Goal: Information Seeking & Learning: Check status

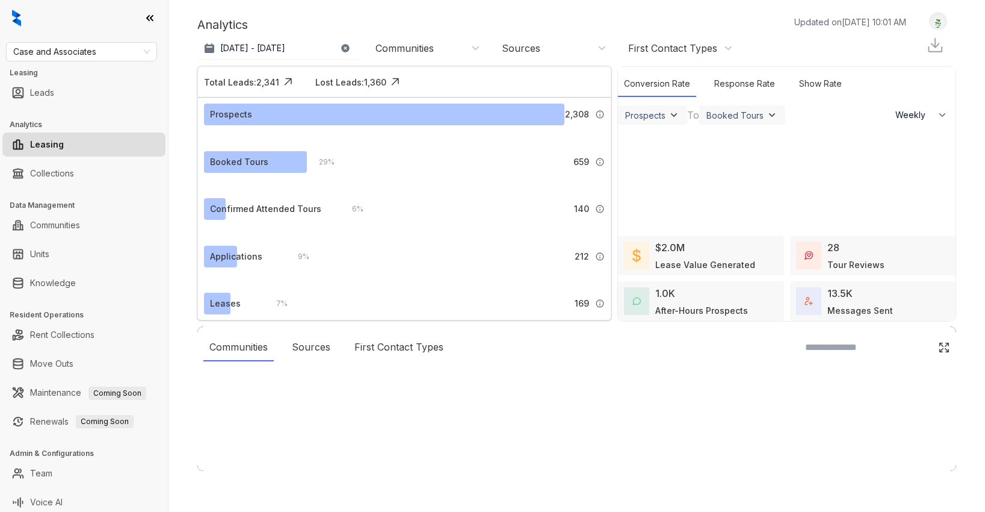
select select "******"
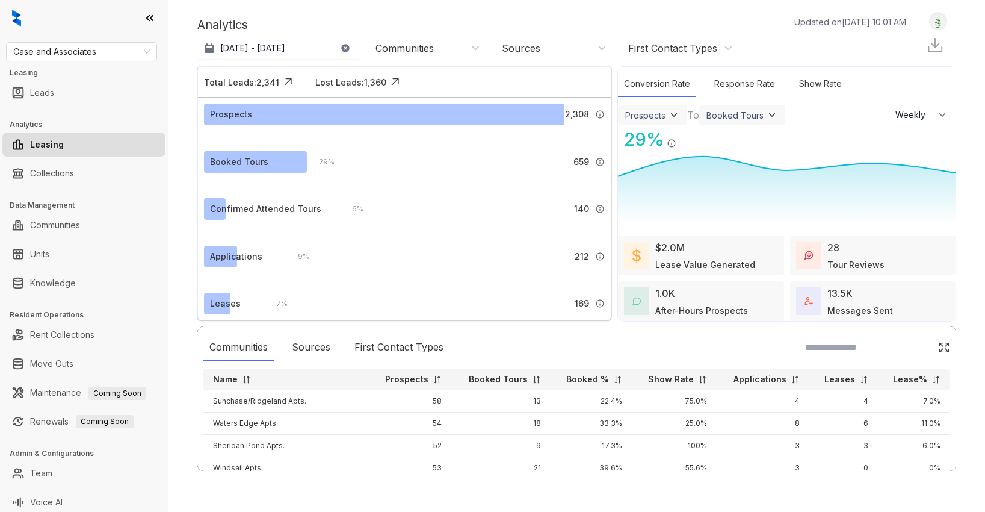
click at [103, 61] on div "Case and Associates Leasing Leads Analytics Leasing Collections Data Management…" at bounding box center [84, 256] width 168 height 512
click at [104, 58] on span "Case and Associates" at bounding box center [81, 52] width 137 height 18
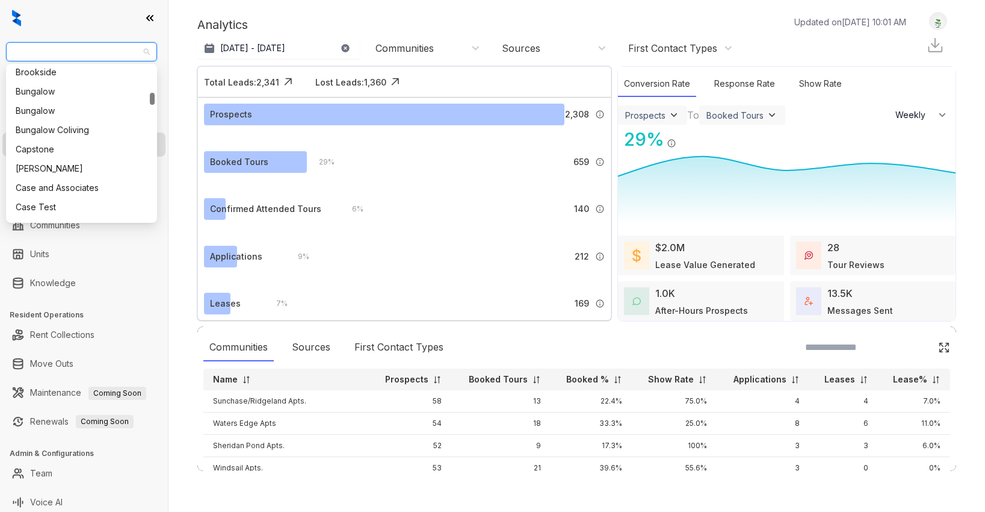
scroll to position [382, 0]
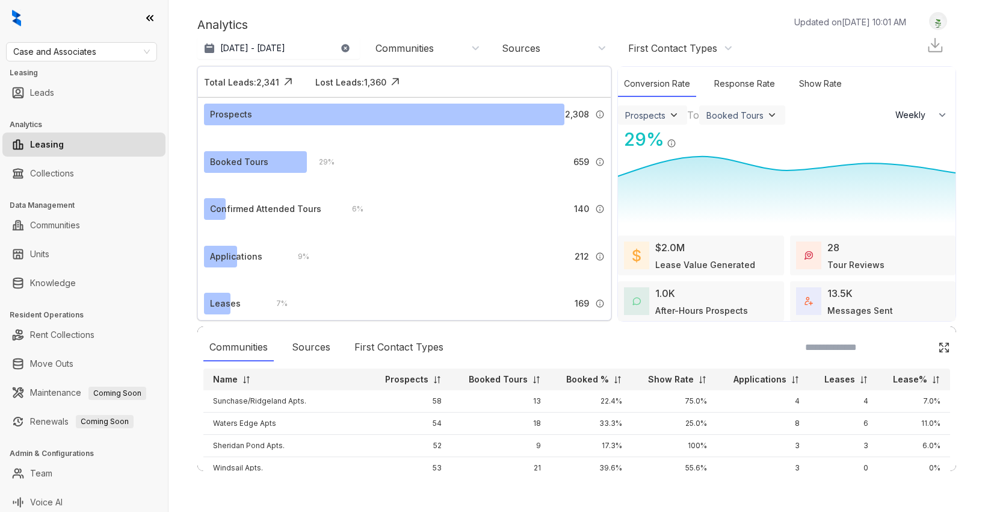
click at [131, 19] on div at bounding box center [84, 18] width 168 height 36
click at [66, 176] on link "Collections" at bounding box center [52, 173] width 44 height 24
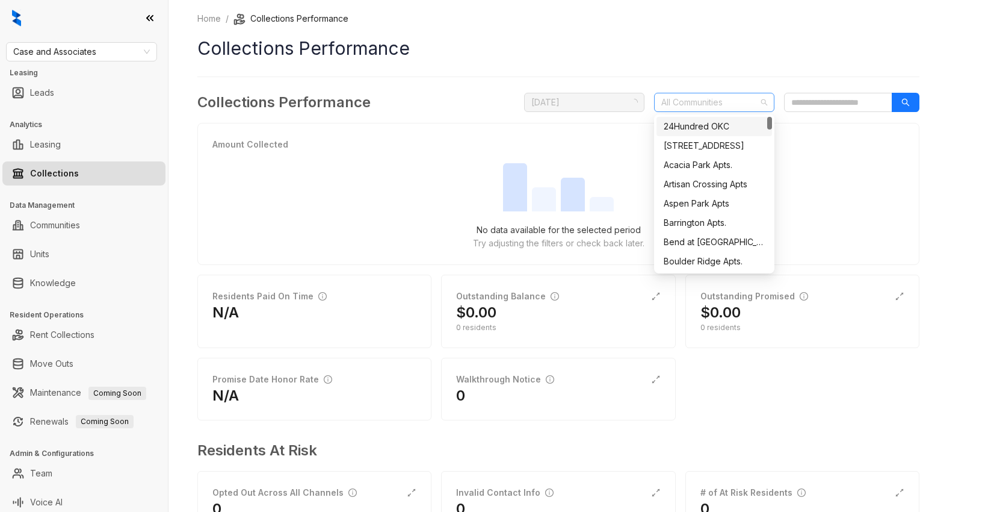
click at [710, 111] on div "All Communities" at bounding box center [714, 102] width 120 height 19
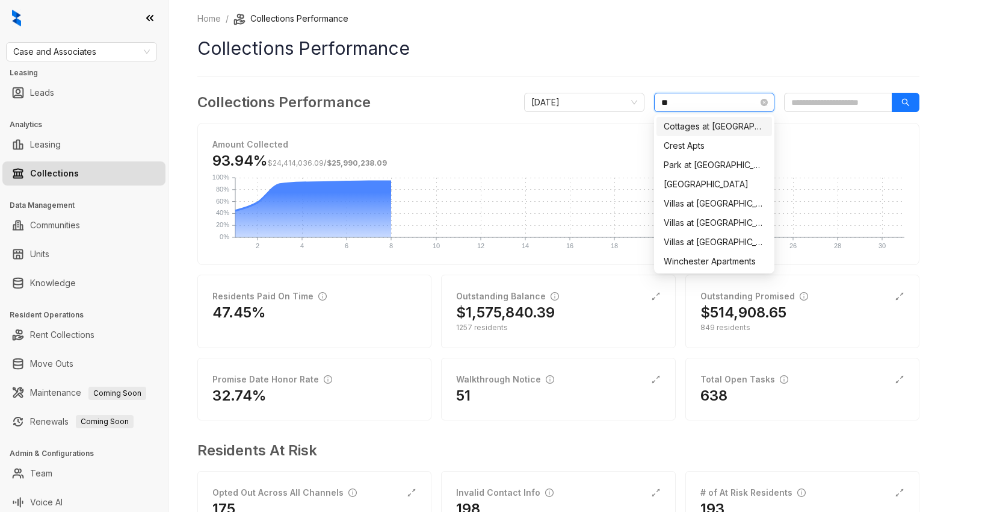
type input "***"
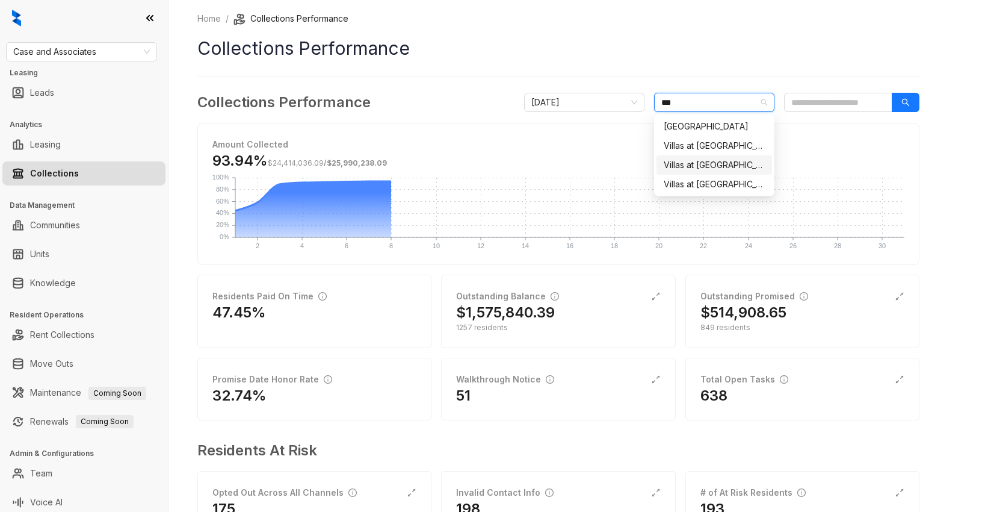
click at [690, 170] on div "Villas at [GEOGRAPHIC_DATA] I" at bounding box center [714, 164] width 101 height 13
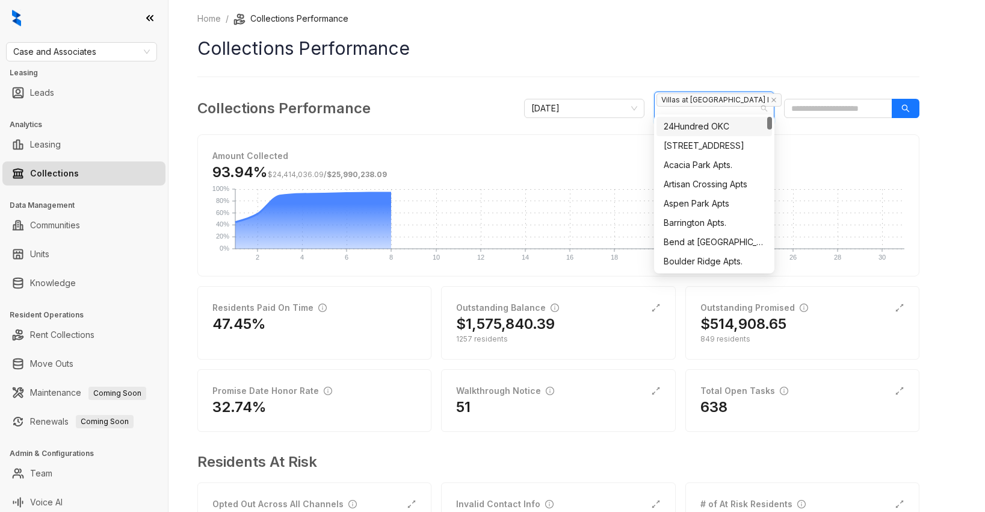
click at [687, 54] on h1 "Collections Performance" at bounding box center [558, 48] width 722 height 27
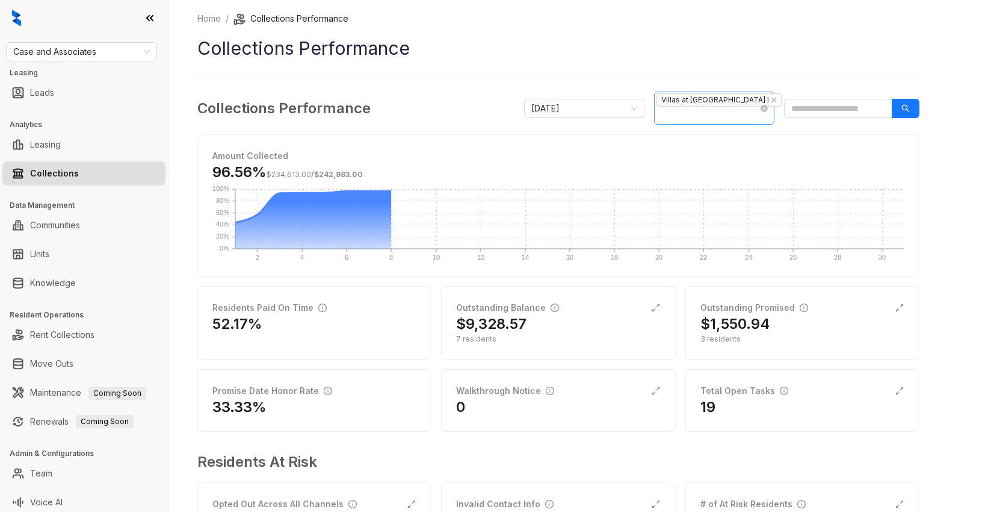
click at [695, 110] on div "Villas at [GEOGRAPHIC_DATA] I" at bounding box center [708, 108] width 103 height 31
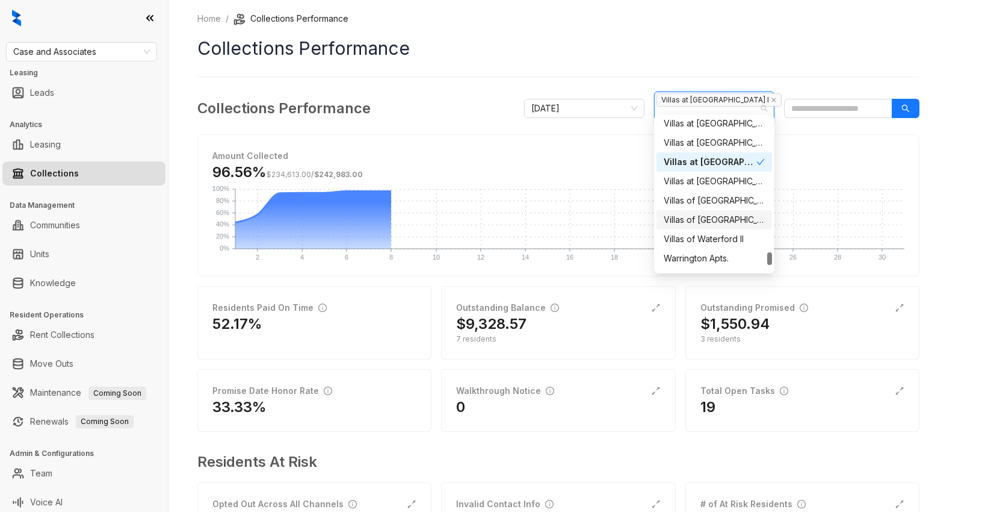
scroll to position [1582, 0]
click at [695, 179] on div "Villas at [GEOGRAPHIC_DATA]" at bounding box center [714, 181] width 101 height 13
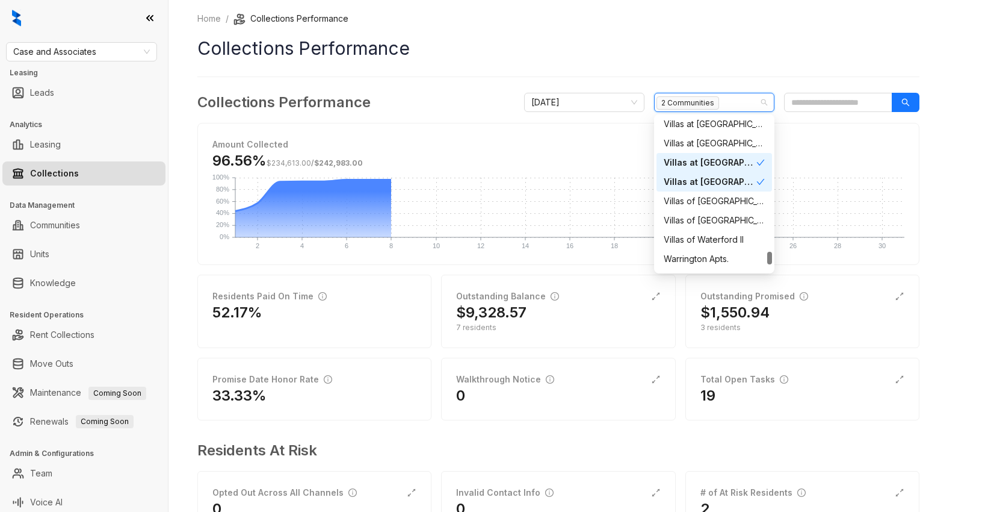
click at [764, 161] on icon "check" at bounding box center [761, 162] width 8 height 8
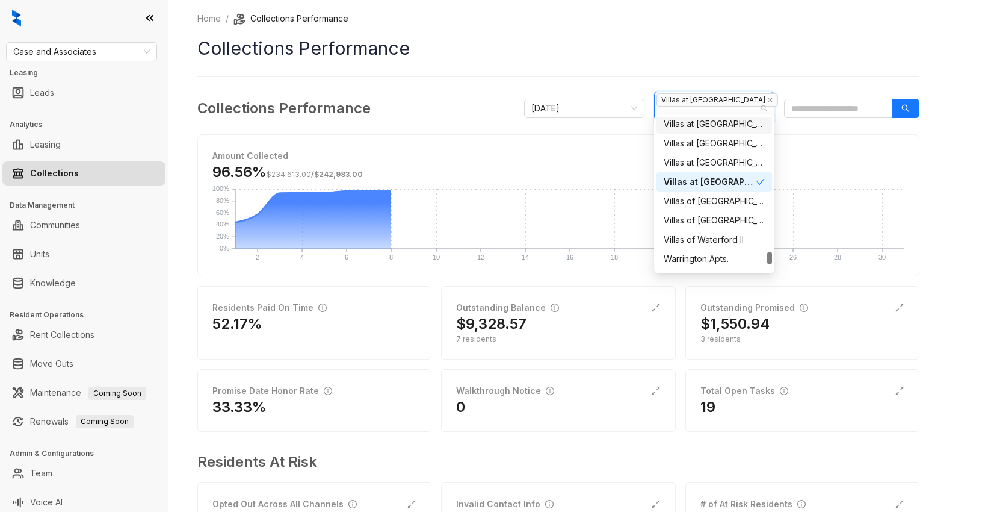
click at [735, 46] on h1 "Collections Performance" at bounding box center [558, 48] width 722 height 27
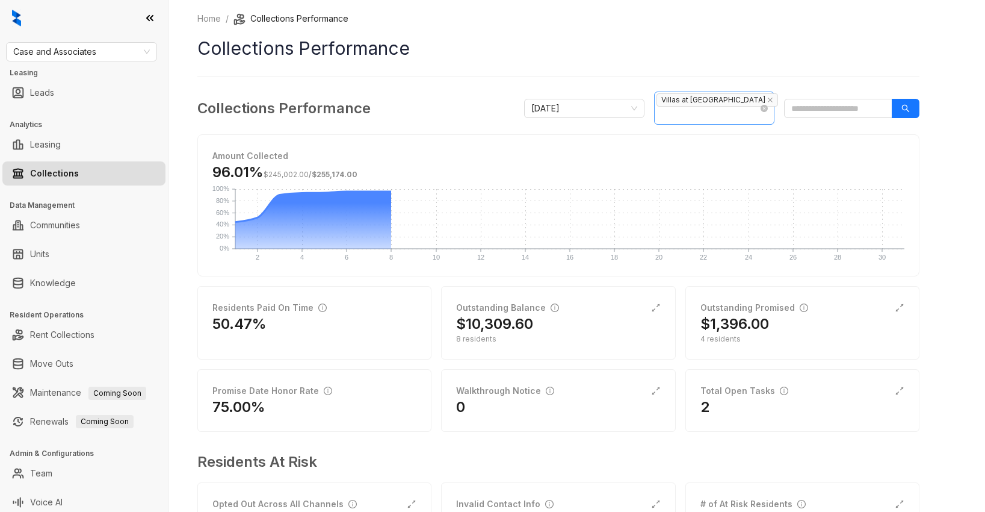
click at [718, 96] on span "Villas at [GEOGRAPHIC_DATA]" at bounding box center [718, 99] width 122 height 13
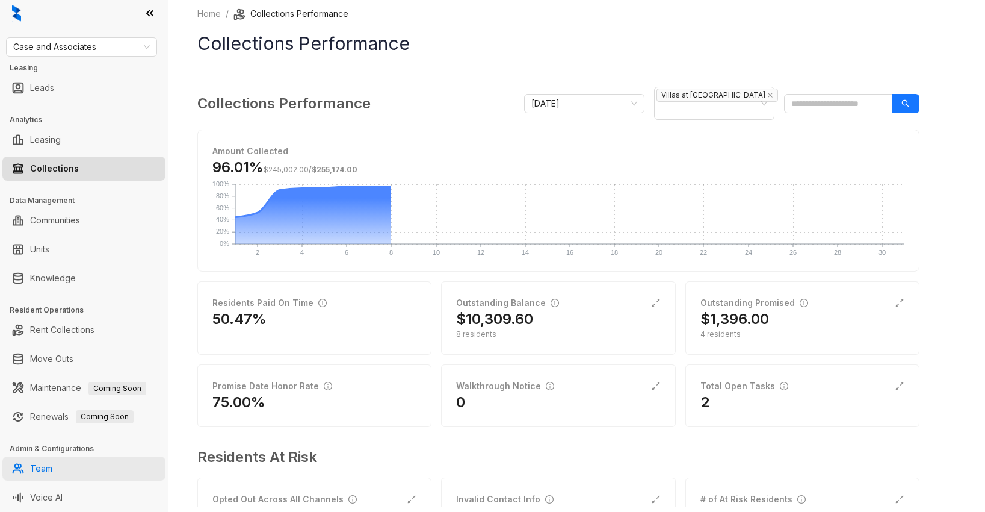
click at [52, 467] on link "Team" at bounding box center [41, 468] width 22 height 24
click at [48, 467] on link "Team" at bounding box center [41, 468] width 22 height 24
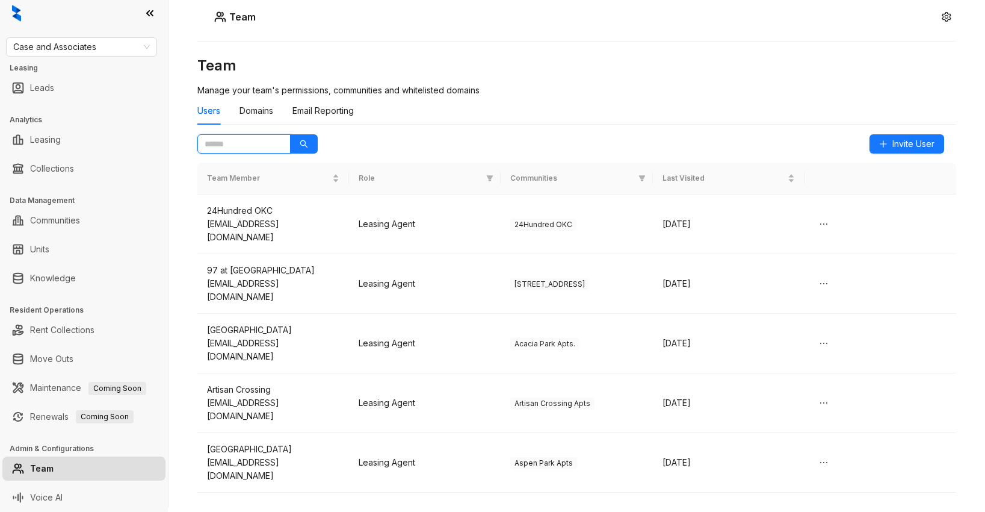
click at [237, 144] on input "text" at bounding box center [239, 143] width 69 height 13
type input "*"
click at [307, 142] on icon "search" at bounding box center [304, 144] width 8 height 8
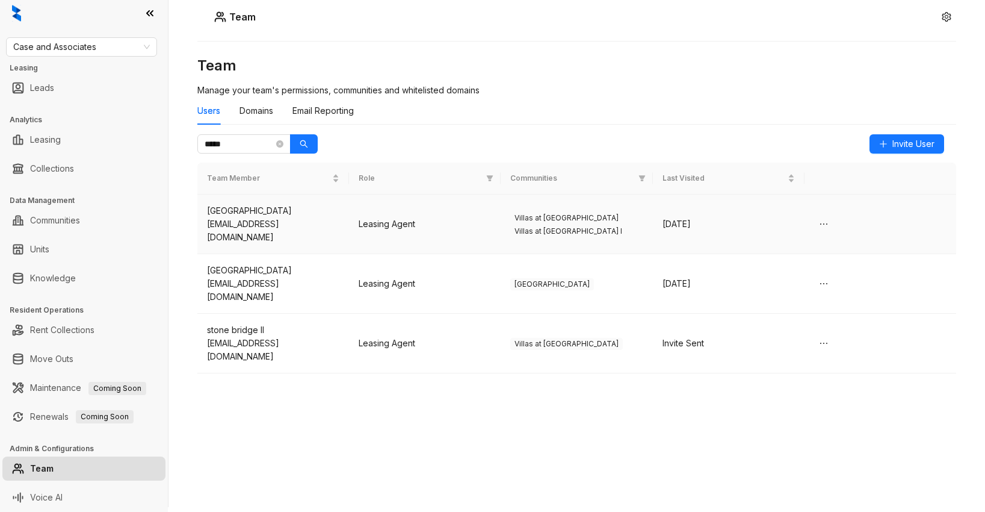
click at [486, 212] on td "Leasing Agent" at bounding box center [425, 224] width 152 height 60
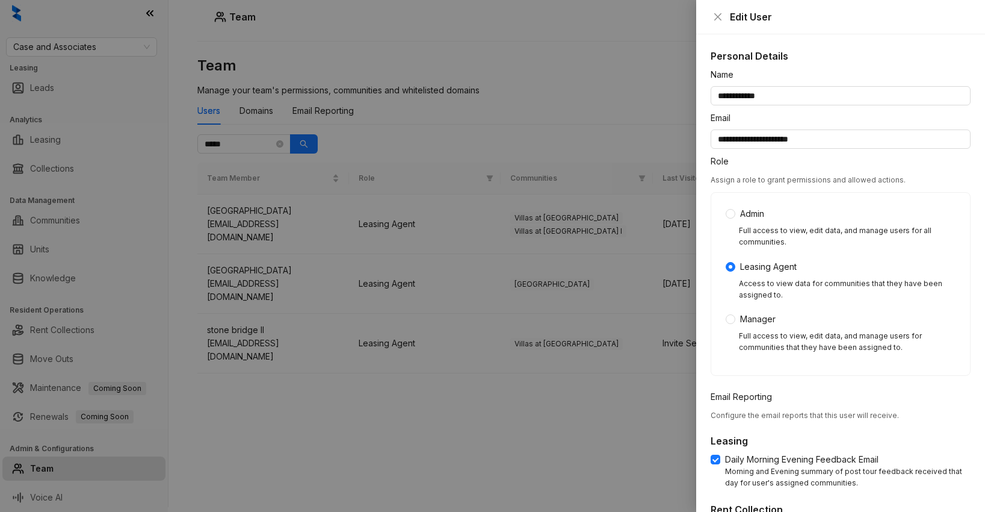
scroll to position [427, 0]
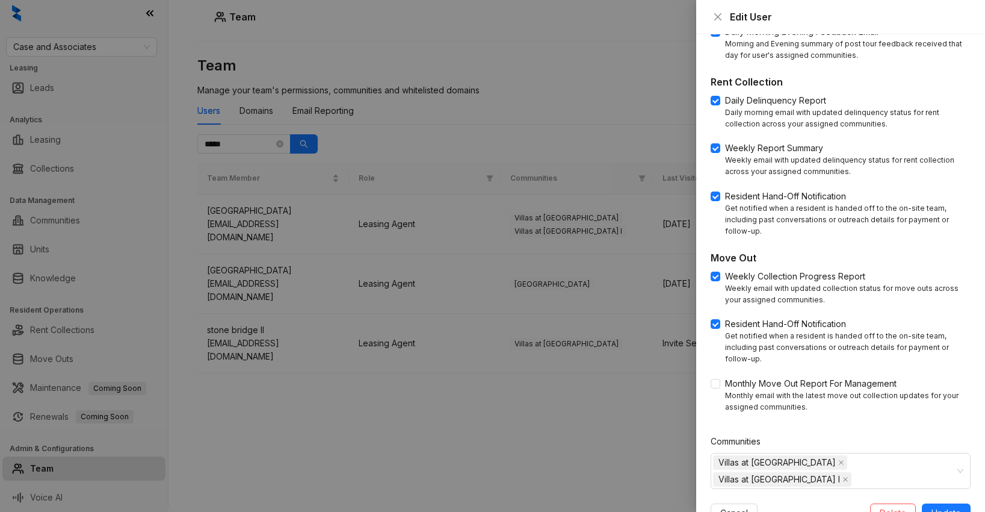
click at [636, 425] on div at bounding box center [492, 256] width 985 height 512
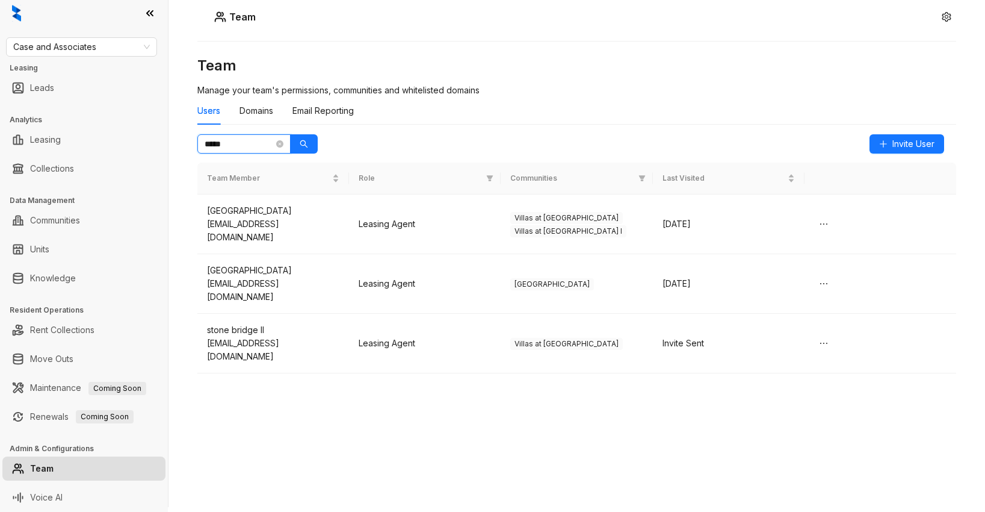
drag, startPoint x: 231, startPoint y: 142, endPoint x: 182, endPoint y: 140, distance: 48.2
click at [188, 141] on div "Team Team Manage your team's permissions, communities and whitelisted domains U…" at bounding box center [577, 251] width 817 height 512
click at [308, 145] on button "button" at bounding box center [304, 143] width 28 height 19
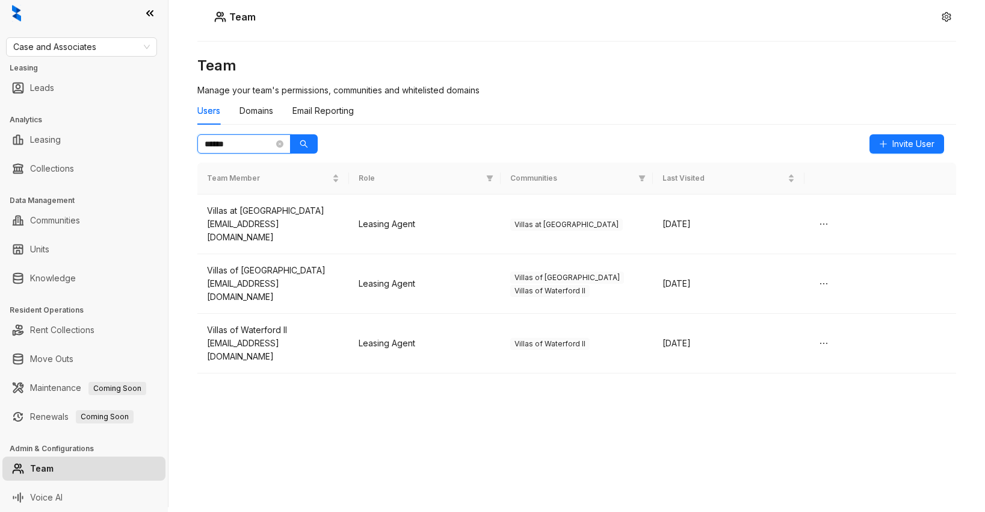
click at [255, 147] on input "******" at bounding box center [239, 143] width 69 height 13
click at [299, 143] on button "button" at bounding box center [304, 143] width 28 height 19
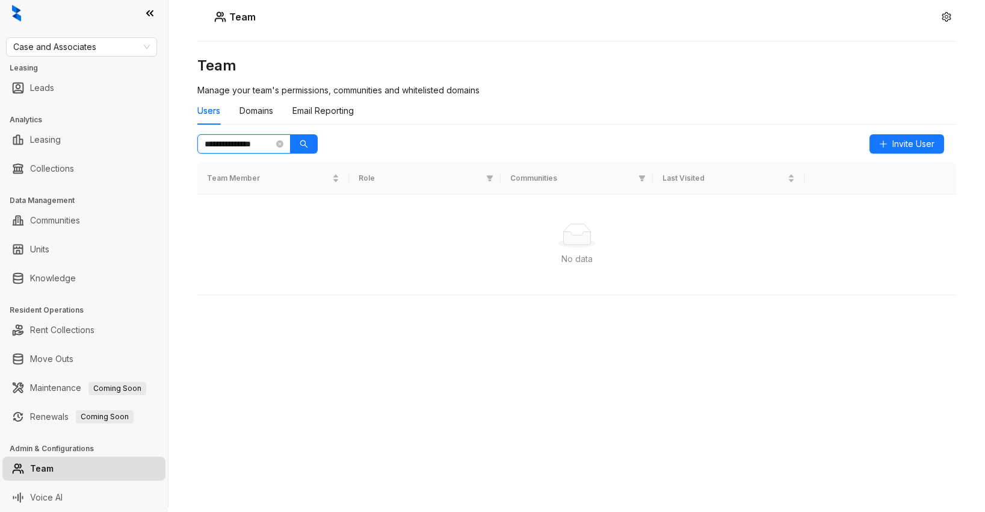
drag, startPoint x: 237, startPoint y: 146, endPoint x: 217, endPoint y: 139, distance: 21.5
click at [223, 146] on input "**********" at bounding box center [239, 143] width 69 height 13
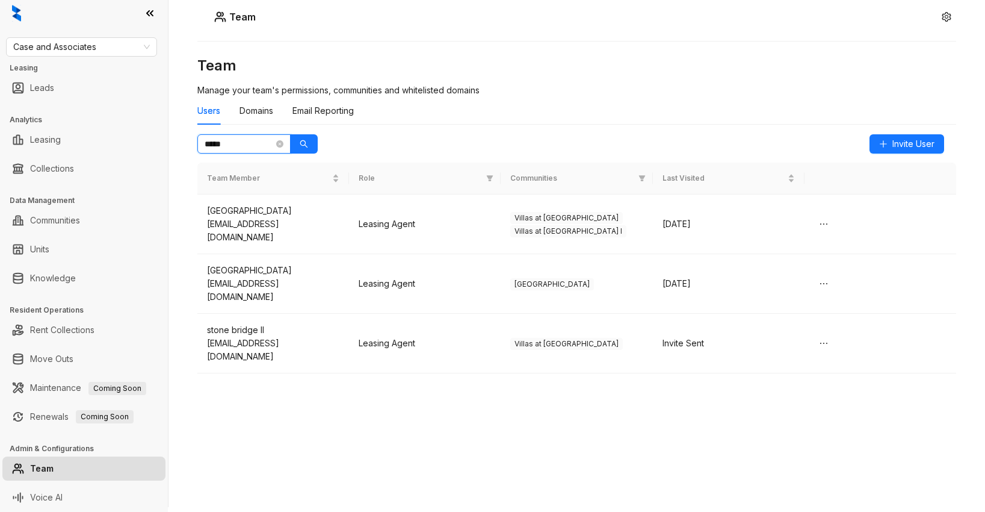
click at [232, 141] on input "*****" at bounding box center [239, 143] width 69 height 13
click at [312, 146] on button "button" at bounding box center [304, 143] width 28 height 19
type input "**********"
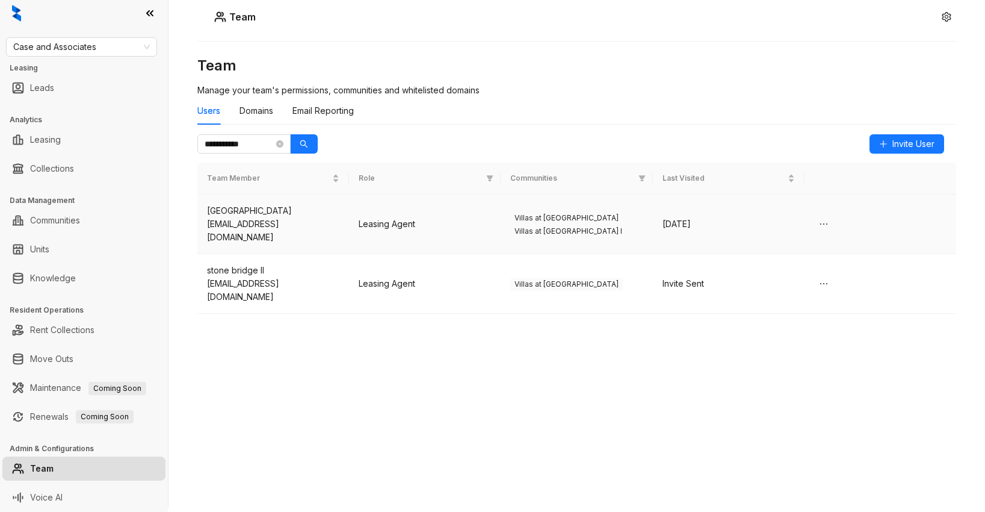
click at [467, 217] on td "Leasing Agent" at bounding box center [425, 224] width 152 height 60
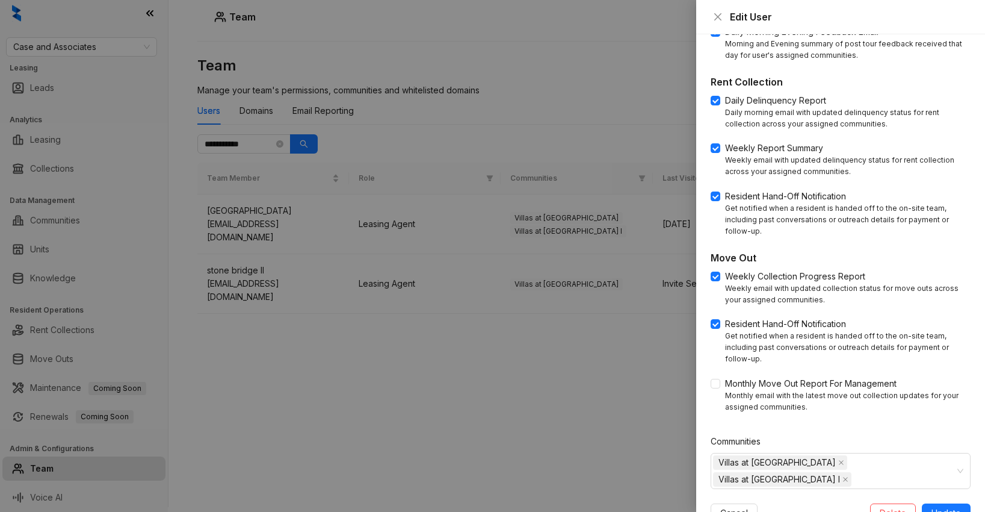
click at [447, 268] on div at bounding box center [492, 256] width 985 height 512
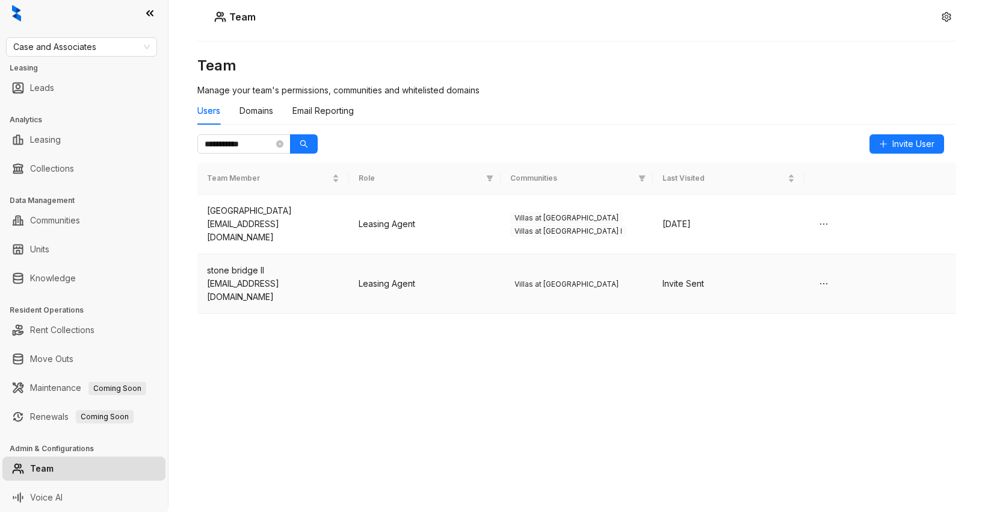
click at [454, 265] on td "Leasing Agent" at bounding box center [425, 284] width 152 height 60
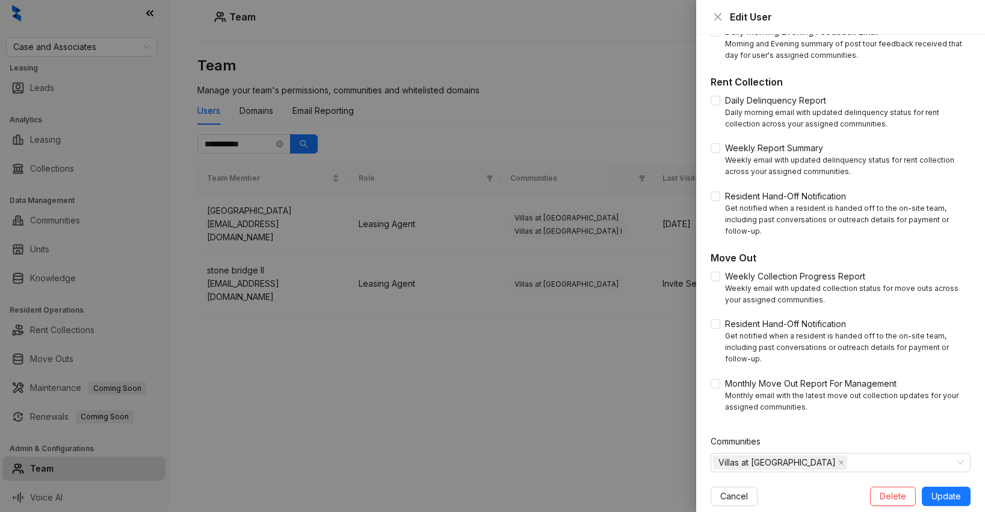
click at [454, 264] on div at bounding box center [492, 256] width 985 height 512
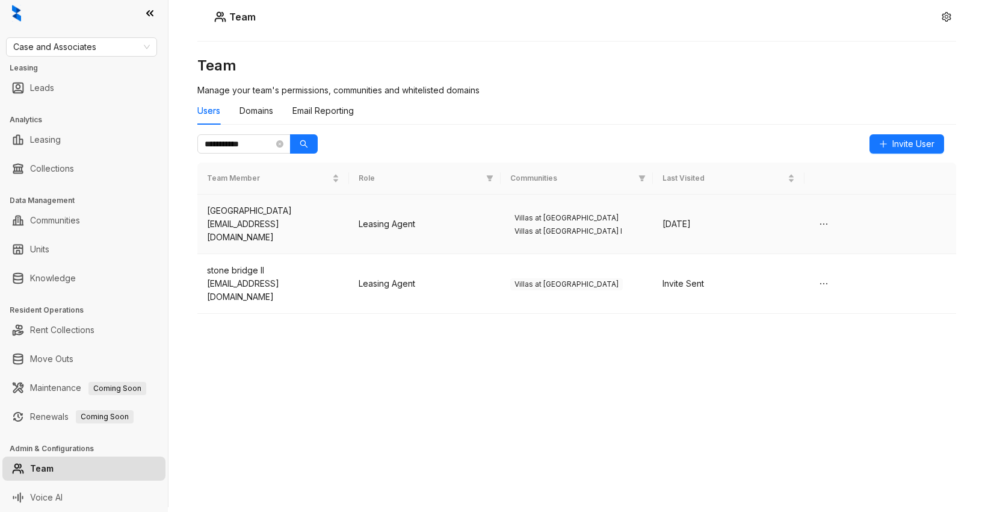
click at [451, 218] on td "Leasing Agent" at bounding box center [425, 224] width 152 height 60
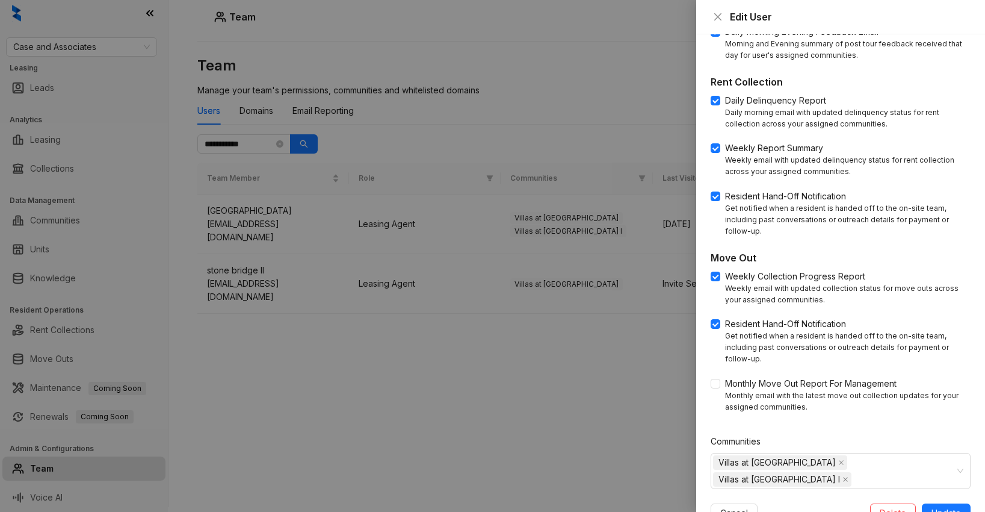
click at [459, 362] on div at bounding box center [492, 256] width 985 height 512
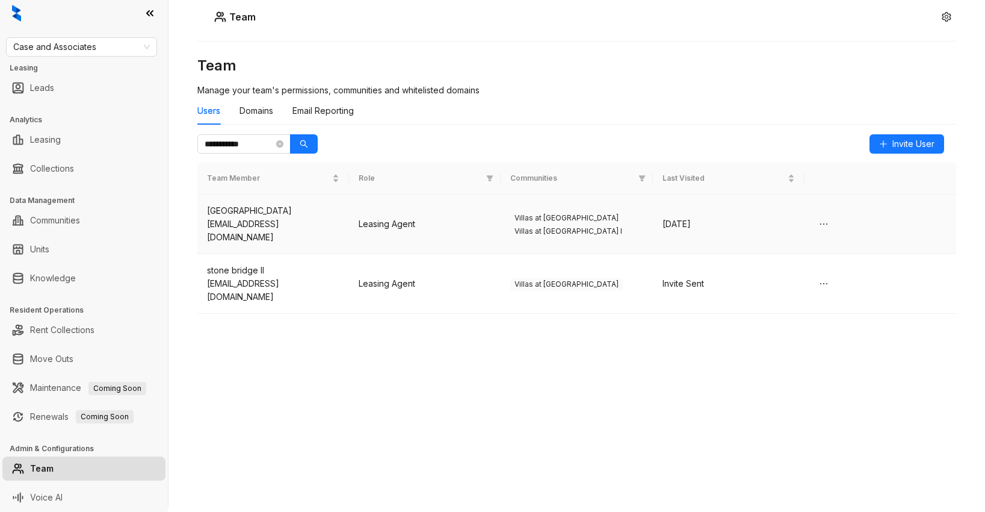
click at [433, 216] on td "Leasing Agent" at bounding box center [425, 224] width 152 height 60
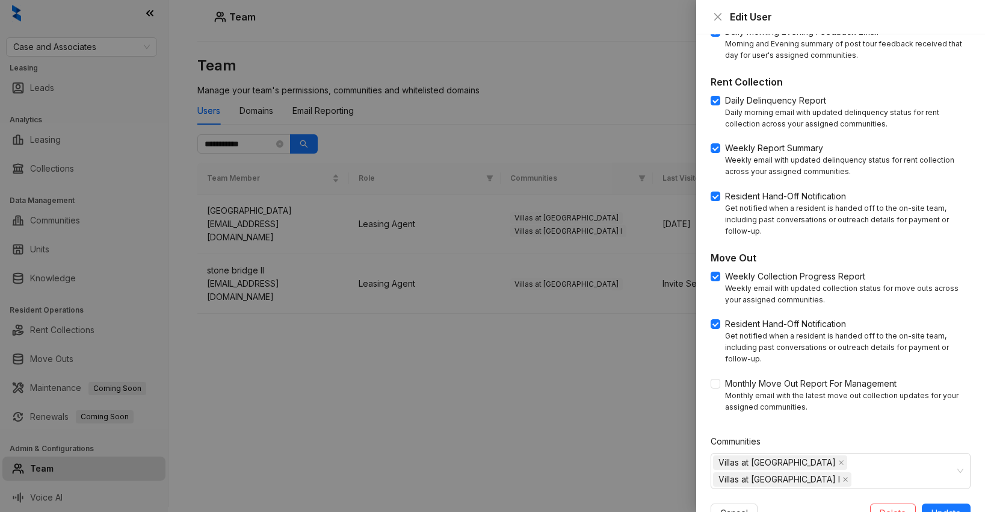
click at [389, 354] on div at bounding box center [492, 256] width 985 height 512
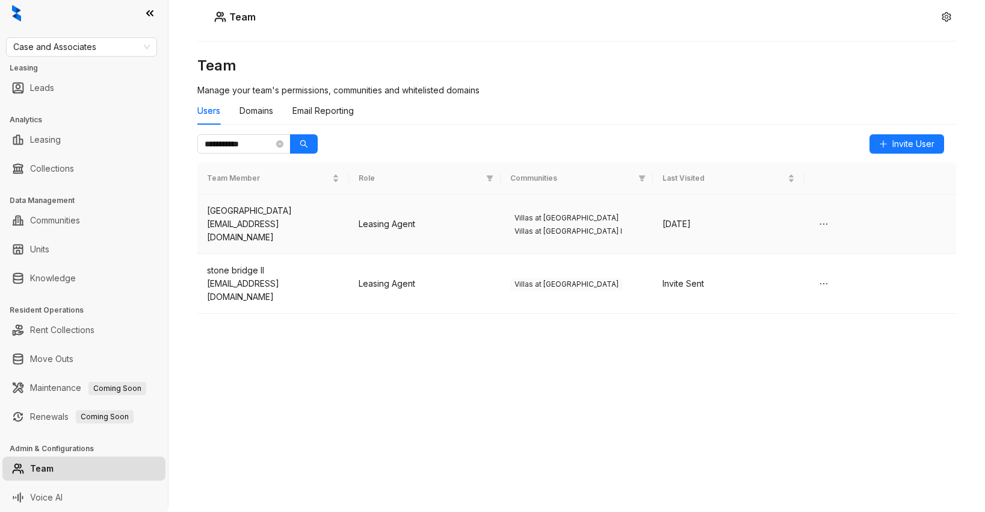
click at [474, 220] on td "Leasing Agent" at bounding box center [425, 224] width 152 height 60
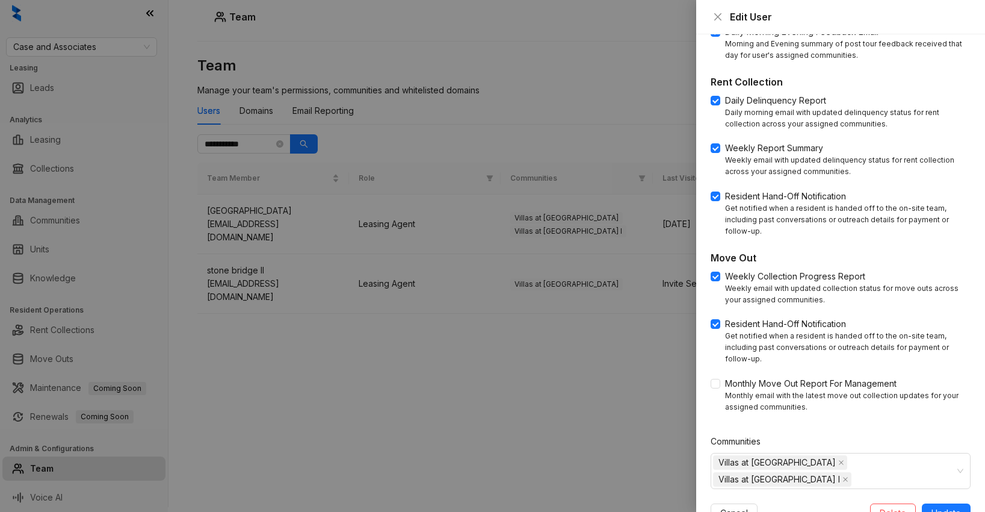
click at [468, 419] on div at bounding box center [492, 256] width 985 height 512
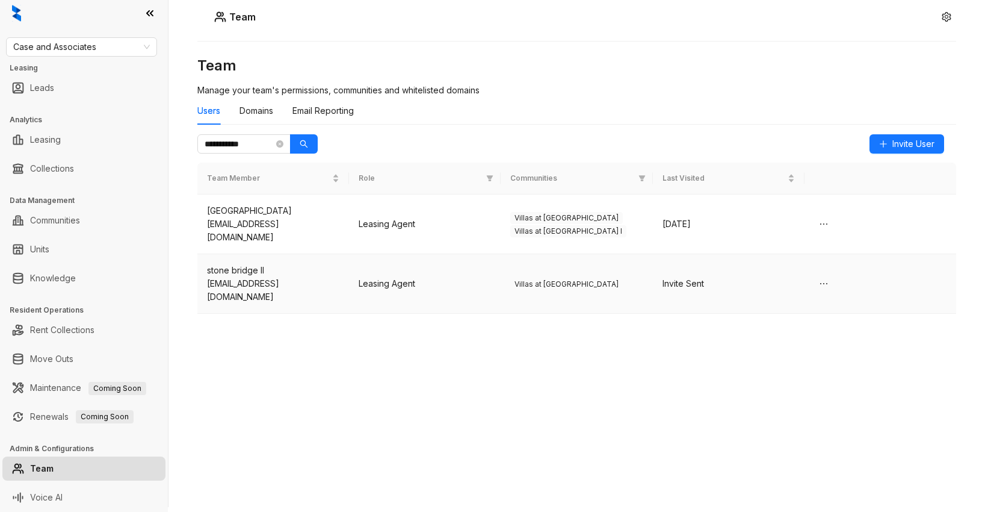
click at [286, 264] on div "stone bridge II" at bounding box center [273, 270] width 132 height 13
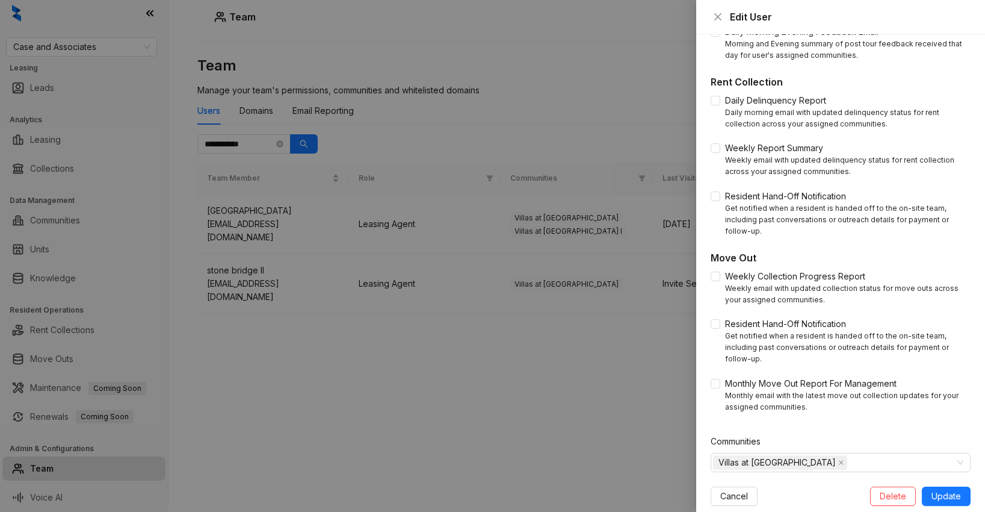
click at [348, 376] on div at bounding box center [492, 256] width 985 height 512
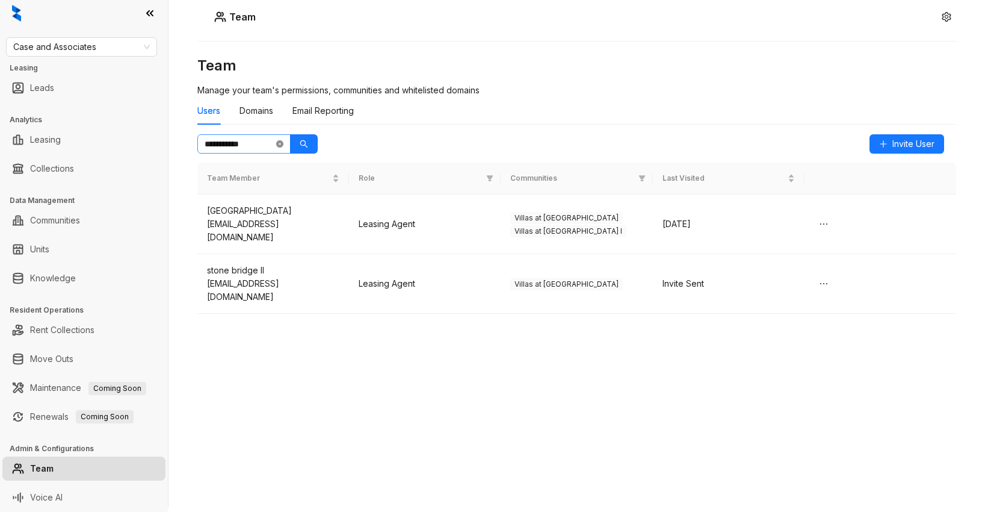
click at [280, 144] on icon "close-circle" at bounding box center [279, 143] width 7 height 7
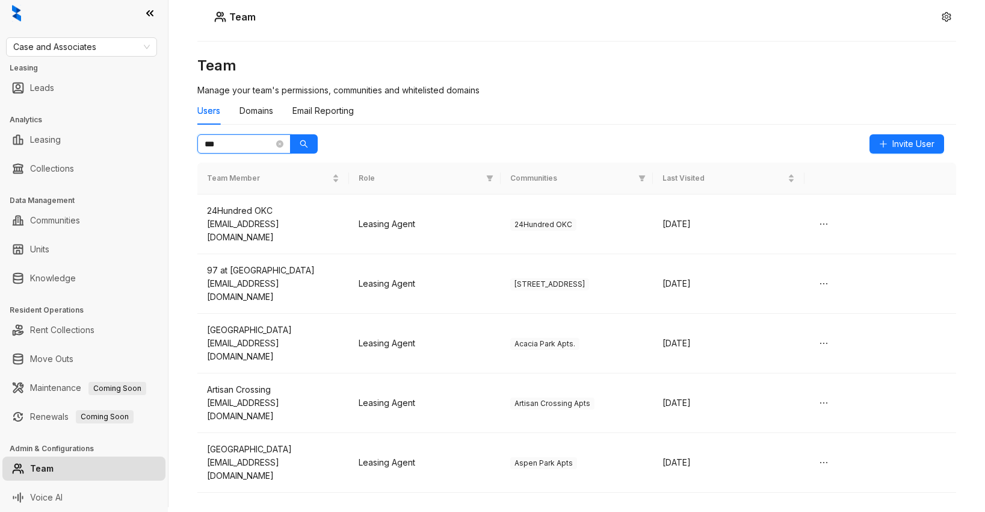
type input "****"
click at [305, 146] on icon "search" at bounding box center [304, 144] width 8 height 8
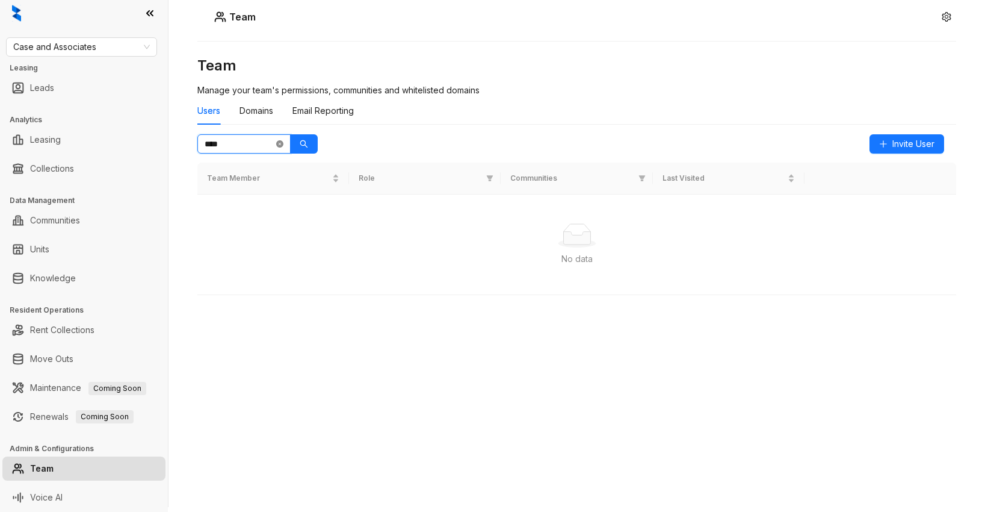
click at [281, 140] on icon "close-circle" at bounding box center [279, 143] width 7 height 7
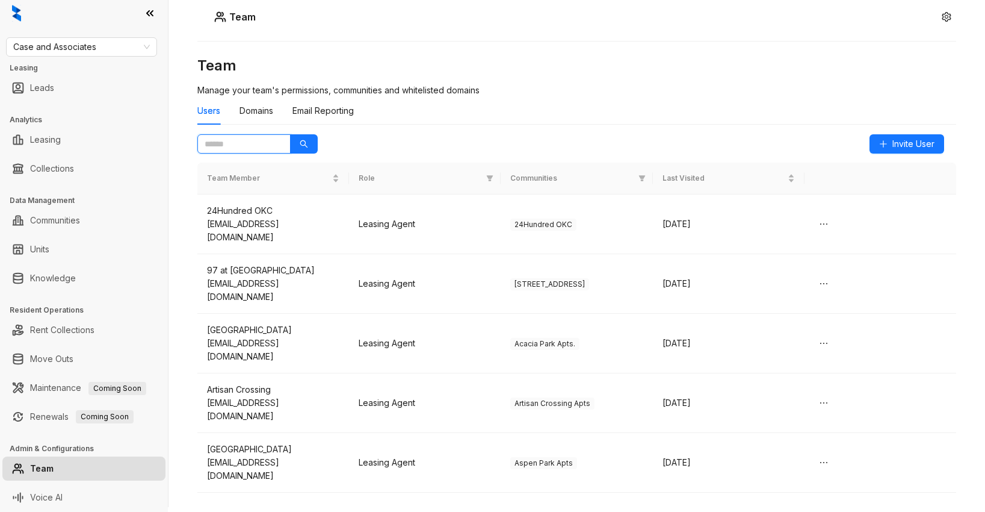
click at [243, 138] on input "text" at bounding box center [239, 143] width 69 height 13
click at [300, 143] on icon "search" at bounding box center [304, 144] width 8 height 8
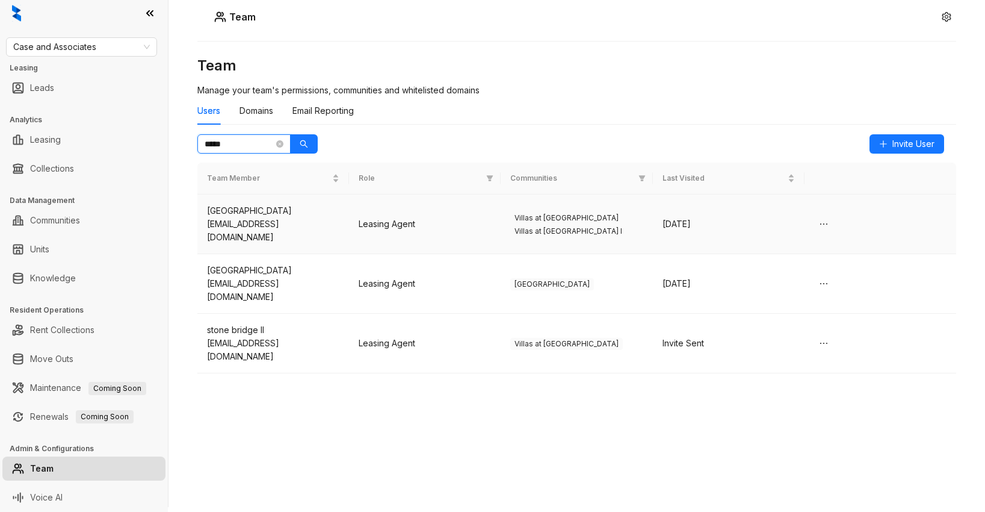
type input "*****"
click at [493, 219] on td "Leasing Agent" at bounding box center [425, 224] width 152 height 60
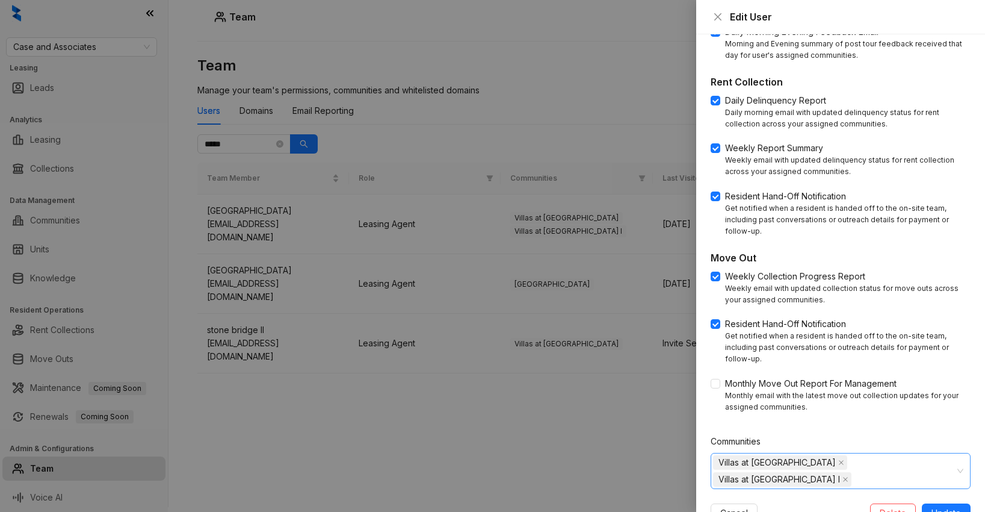
click at [939, 454] on div "Villas at [GEOGRAPHIC_DATA] at [GEOGRAPHIC_DATA] I" at bounding box center [834, 471] width 243 height 34
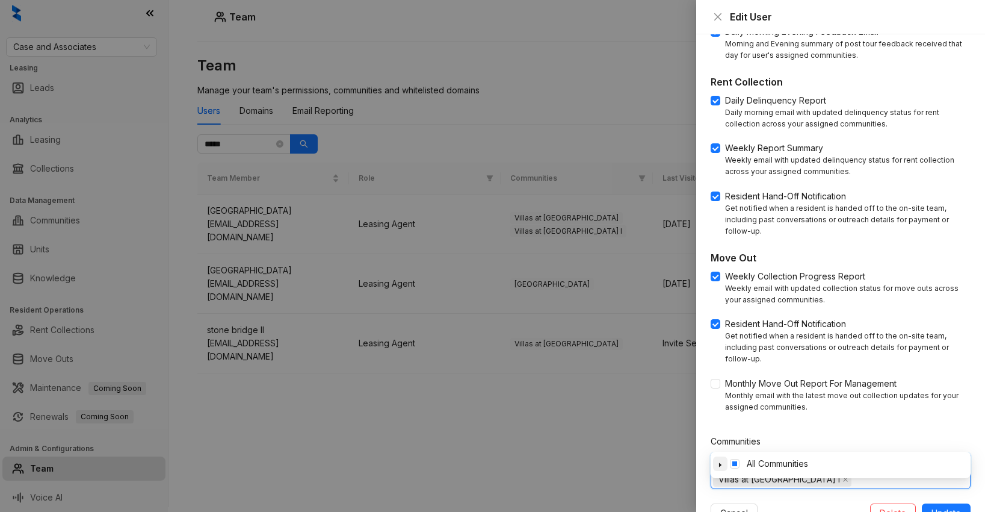
click at [719, 465] on icon "caret-down" at bounding box center [720, 465] width 2 height 4
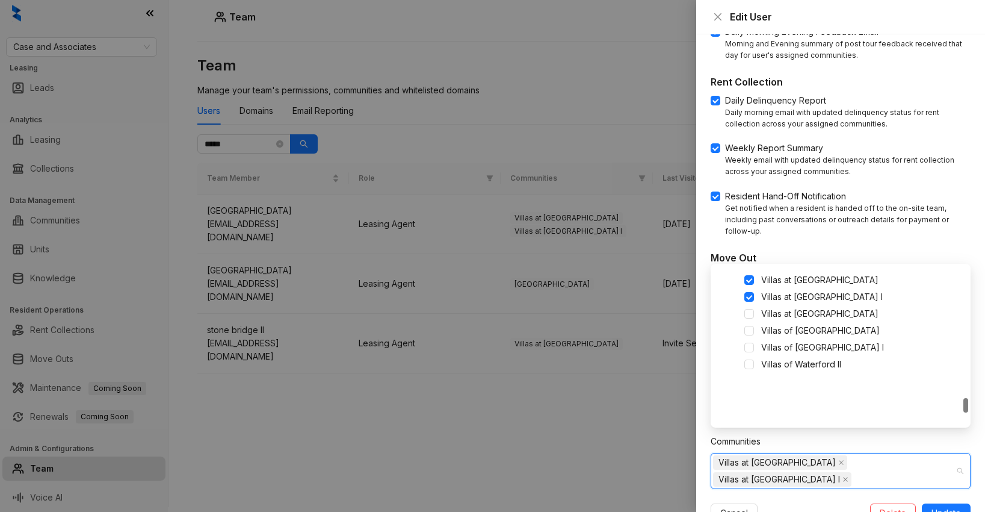
scroll to position [1410, 0]
click at [749, 314] on span at bounding box center [749, 316] width 10 height 10
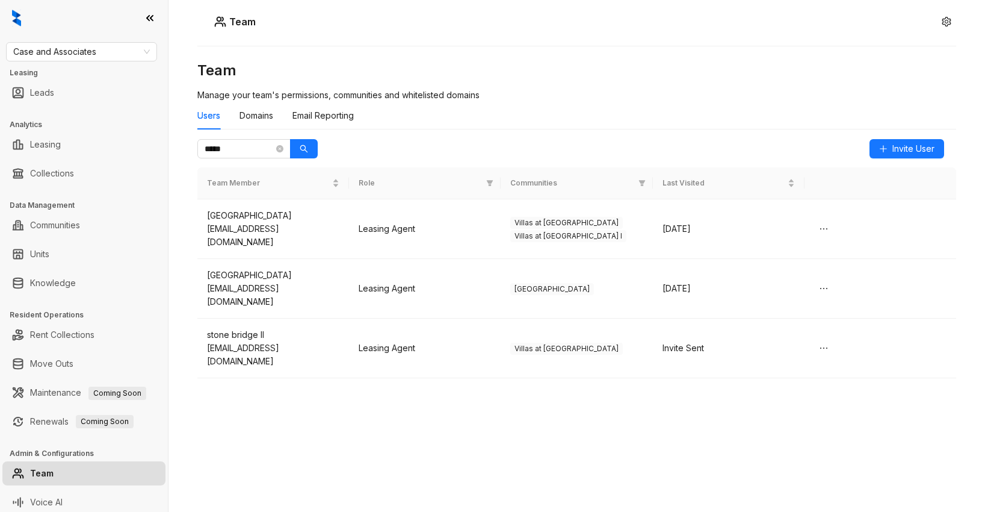
scroll to position [5, 0]
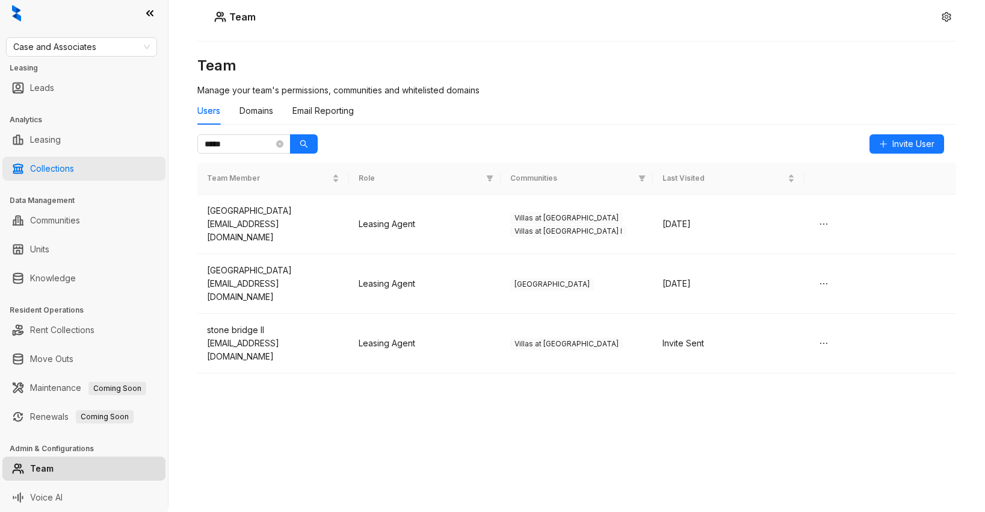
click at [49, 169] on link "Collections" at bounding box center [52, 168] width 44 height 24
click at [54, 168] on link "Collections" at bounding box center [52, 168] width 44 height 24
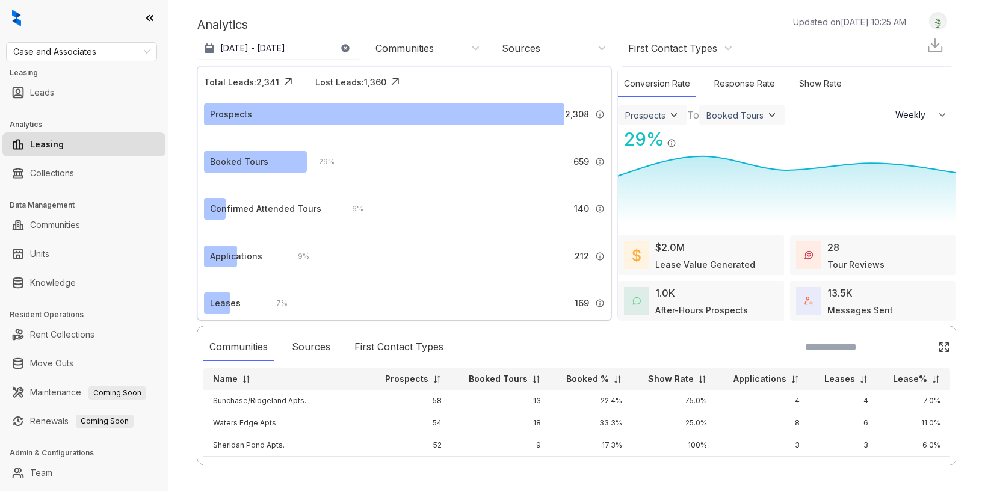
select select "******"
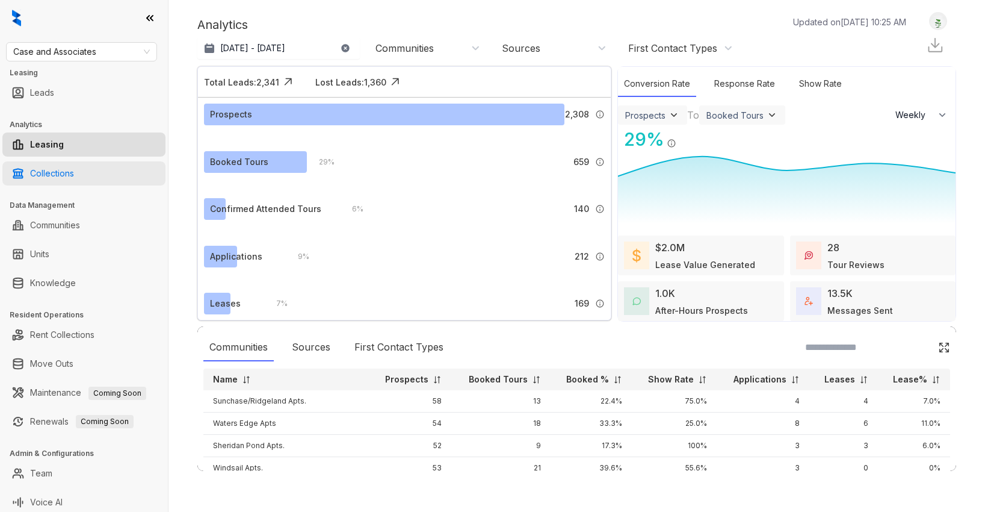
click at [54, 176] on link "Collections" at bounding box center [52, 173] width 44 height 24
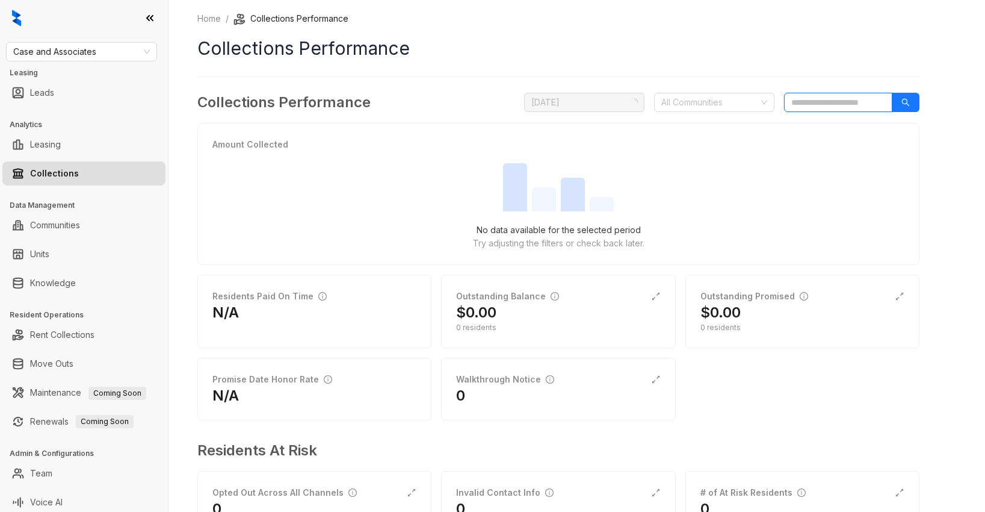
click at [804, 105] on input "search" at bounding box center [838, 102] width 108 height 19
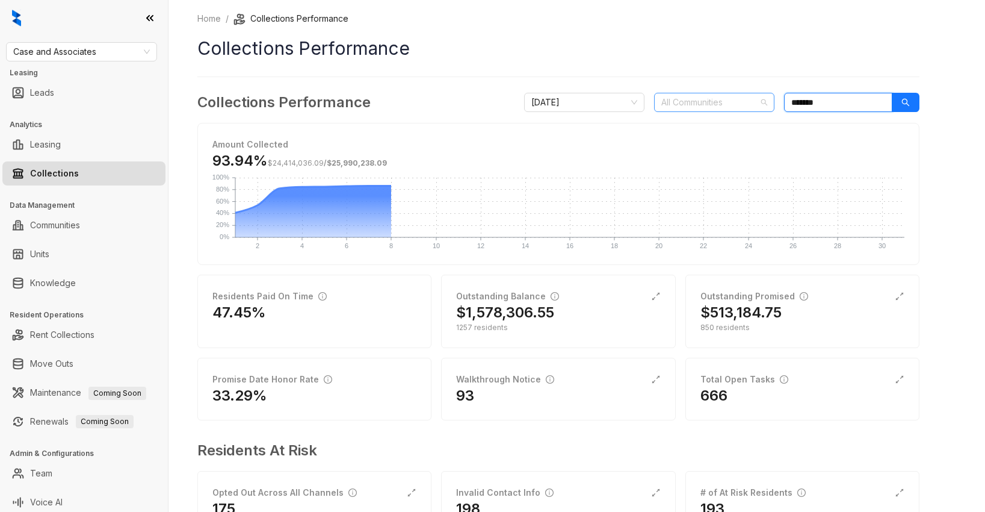
click at [724, 98] on div at bounding box center [708, 102] width 103 height 17
click at [855, 104] on input "*******" at bounding box center [838, 102] width 108 height 19
type input "*"
click at [742, 110] on div at bounding box center [708, 102] width 103 height 17
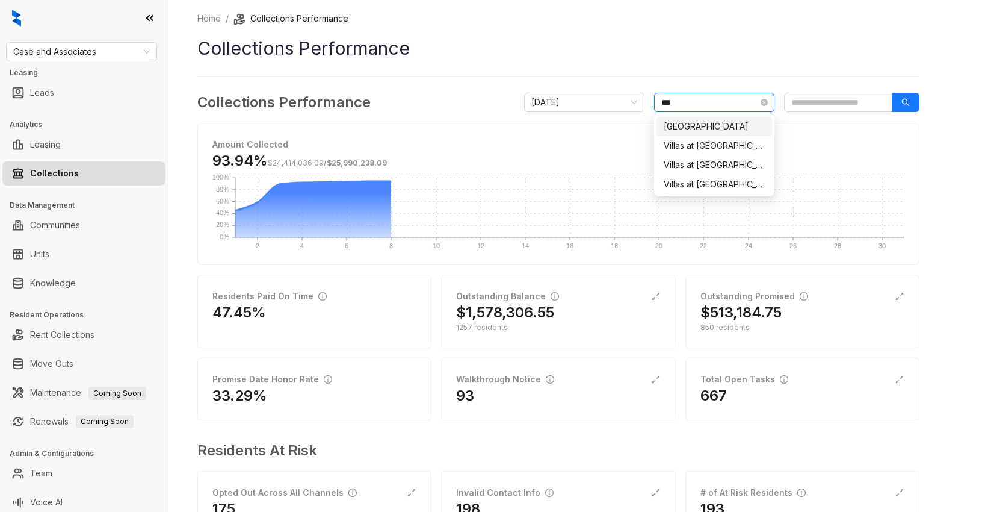
type input "****"
click at [713, 141] on div "Villas at [GEOGRAPHIC_DATA]" at bounding box center [714, 145] width 101 height 13
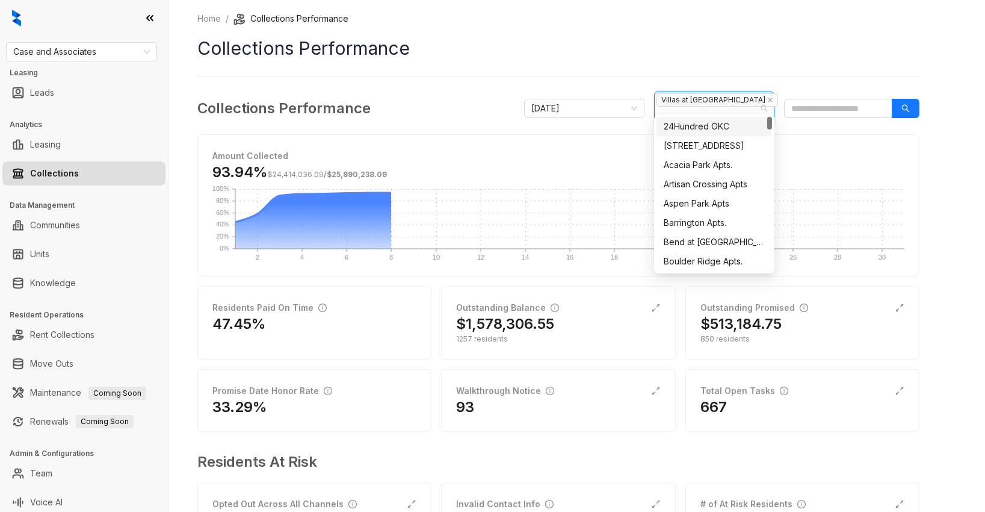
click at [776, 48] on h1 "Collections Performance" at bounding box center [558, 48] width 722 height 27
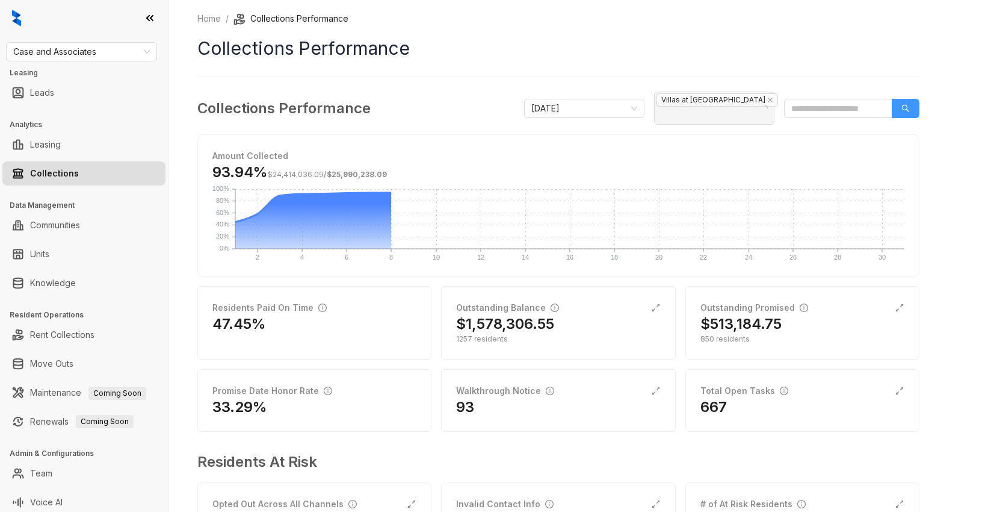
click at [912, 110] on button "button" at bounding box center [906, 108] width 28 height 19
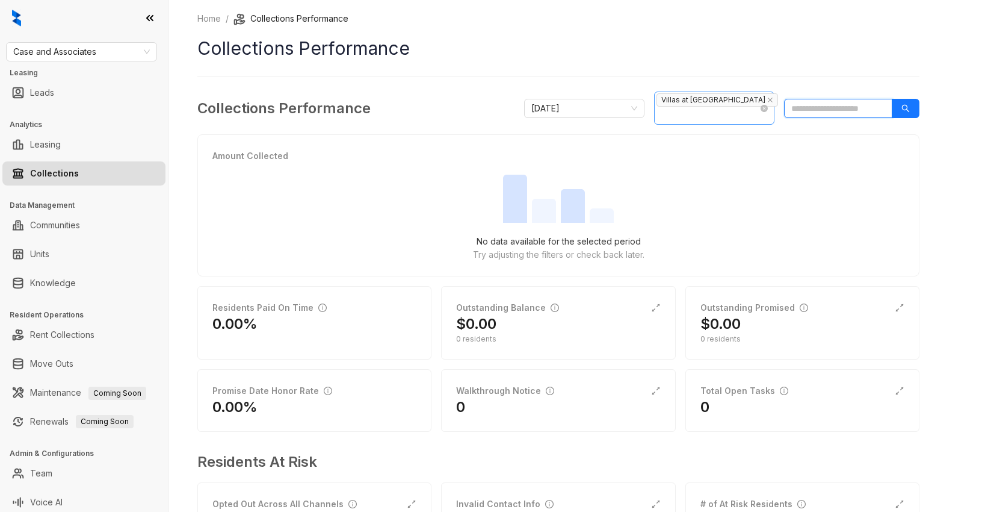
click at [714, 107] on span "Villas at [GEOGRAPHIC_DATA]" at bounding box center [718, 99] width 122 height 13
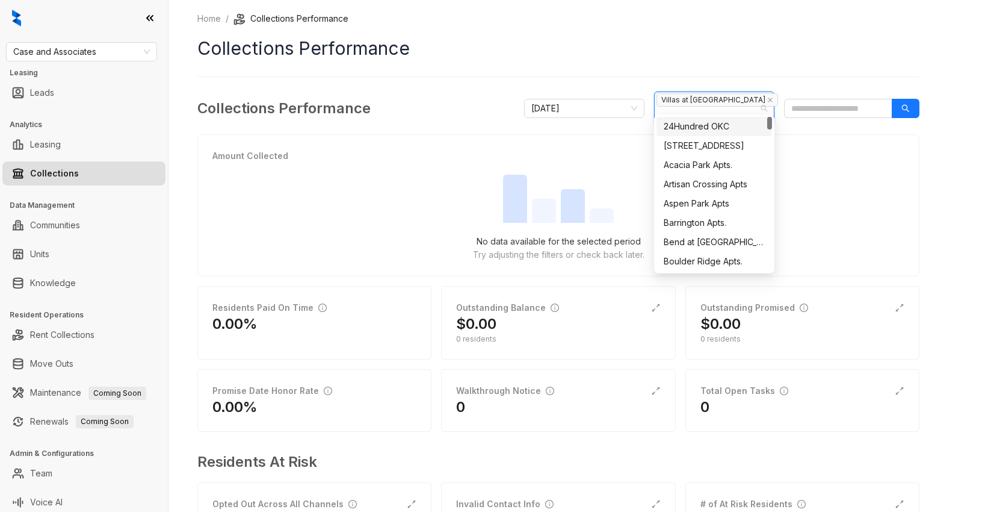
click at [833, 156] on div "Amount Collected No data available for the selected period Try adjusting the fi…" at bounding box center [558, 205] width 692 height 112
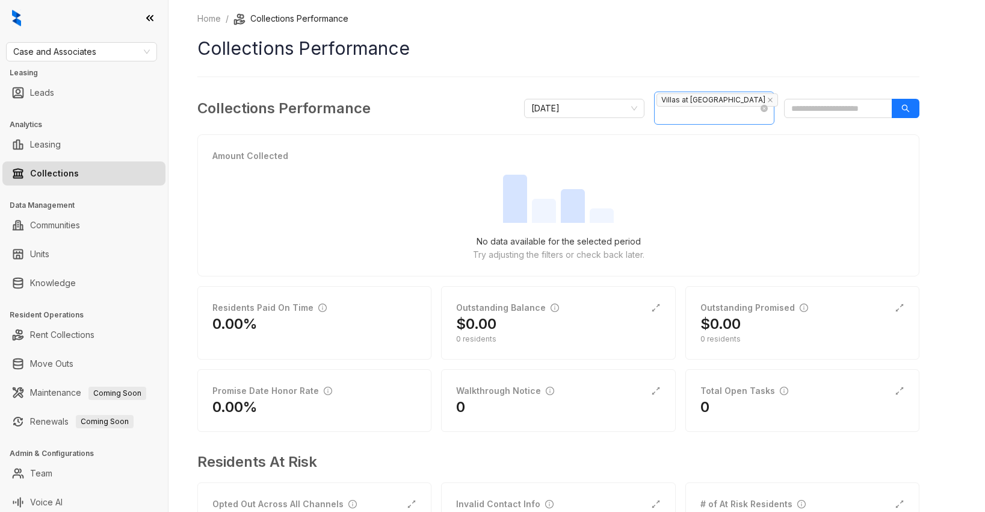
click at [713, 107] on span "Villas at [GEOGRAPHIC_DATA]" at bounding box center [718, 99] width 122 height 13
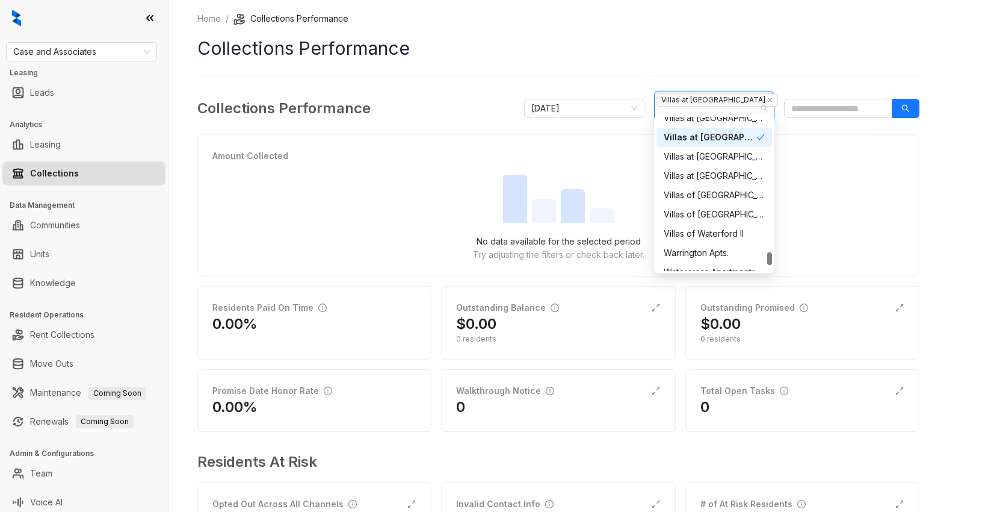
scroll to position [1589, 0]
click at [761, 136] on icon "check" at bounding box center [761, 135] width 8 height 6
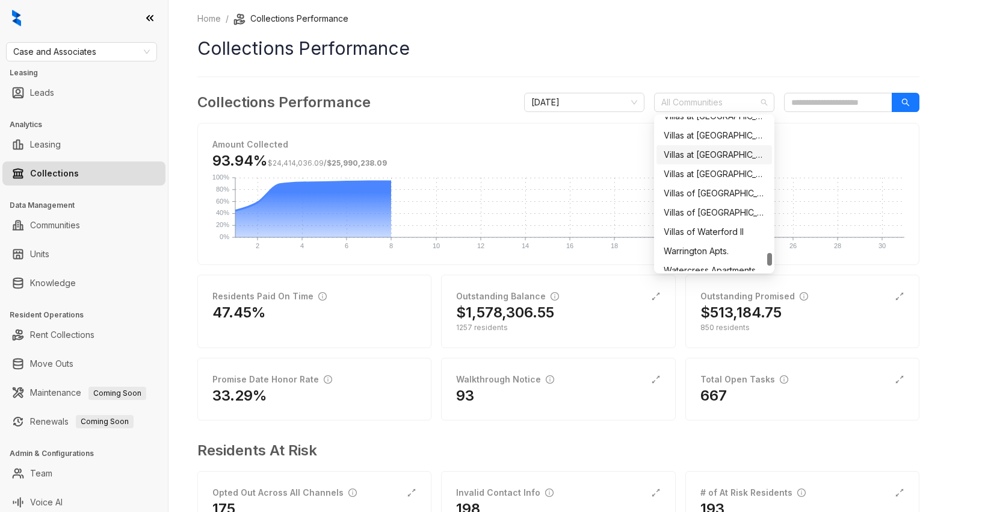
click at [755, 155] on div "Villas at [GEOGRAPHIC_DATA] I" at bounding box center [714, 154] width 101 height 13
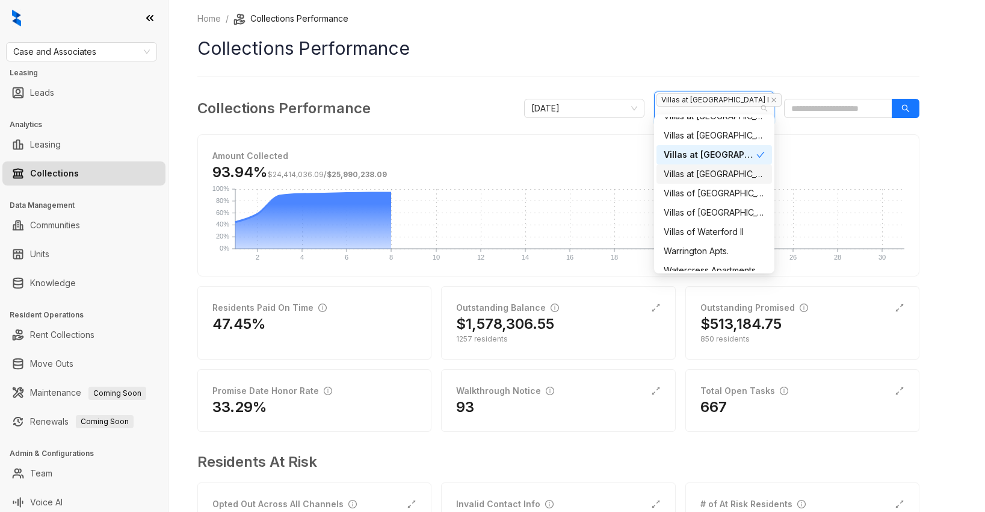
click at [758, 170] on div "Villas at [GEOGRAPHIC_DATA]" at bounding box center [714, 173] width 101 height 13
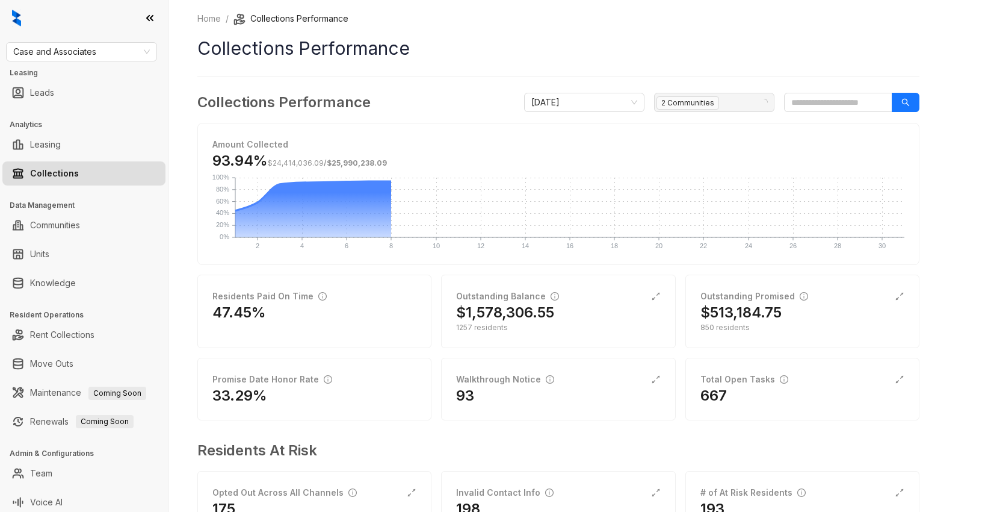
click at [787, 139] on span "Amount Collected" at bounding box center [558, 144] width 692 height 13
click at [556, 98] on span "[DATE]" at bounding box center [584, 102] width 106 height 18
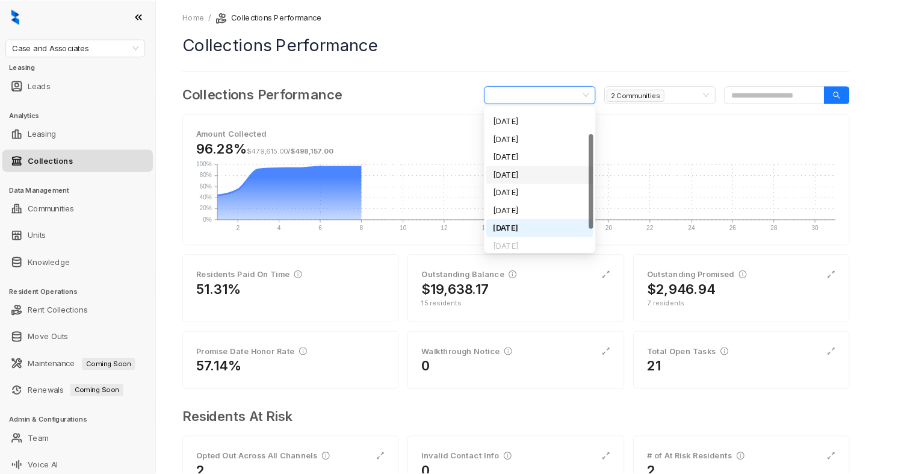
scroll to position [55, 0]
click at [548, 223] on div "September 2025" at bounding box center [584, 225] width 101 height 13
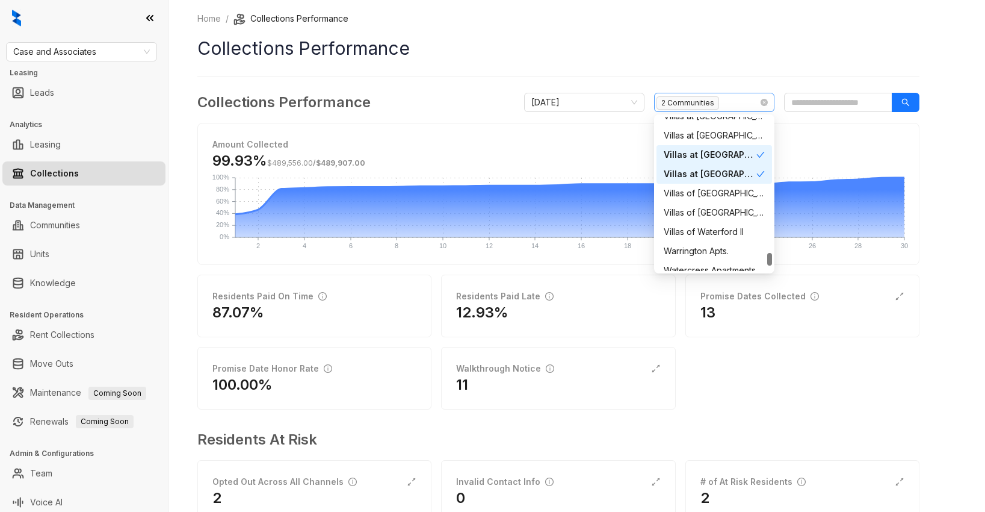
click at [735, 104] on div "2 Communities" at bounding box center [708, 102] width 103 height 17
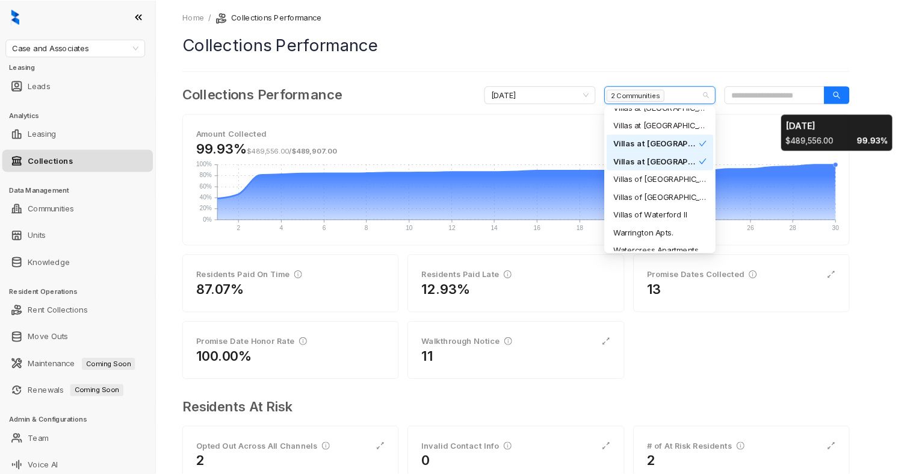
scroll to position [1589, 0]
